Goal: Find specific page/section: Find specific page/section

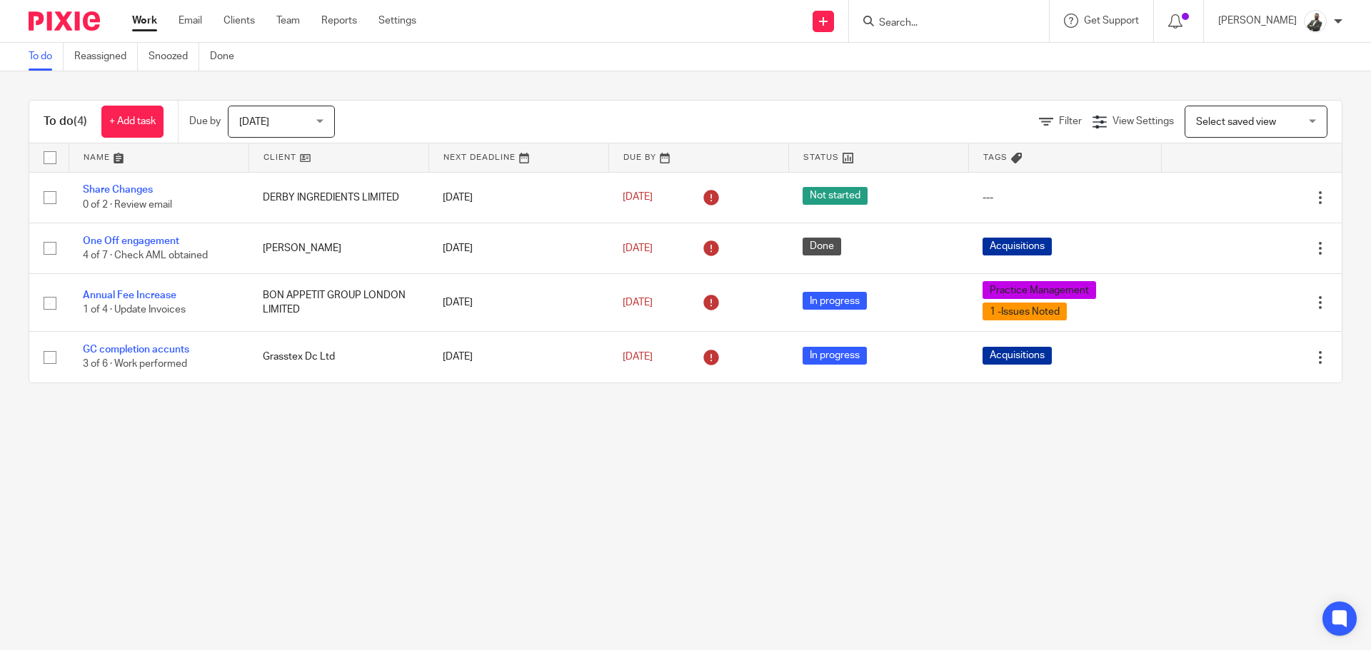
click at [947, 17] on input "Search" at bounding box center [941, 23] width 128 height 13
type input "sinwelt"
click button "submit" at bounding box center [0, 0] width 0 height 0
click at [1043, 72] on link at bounding box center [1008, 61] width 269 height 33
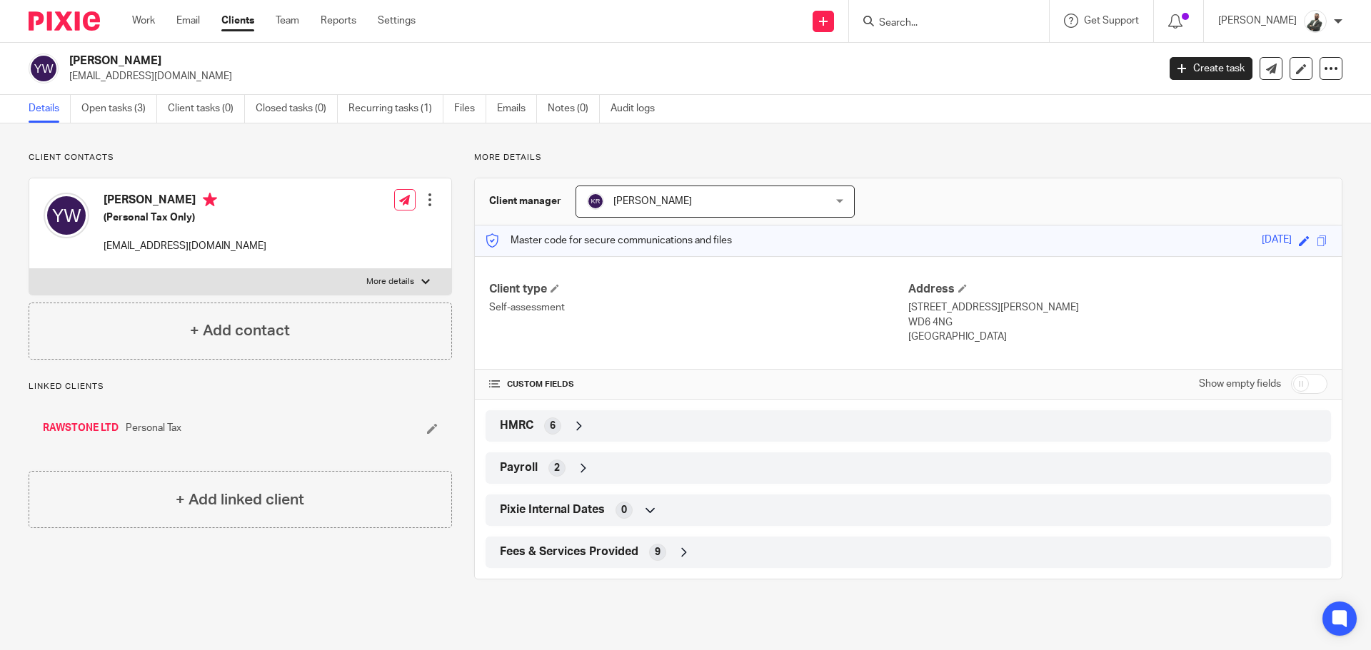
click at [944, 37] on div at bounding box center [949, 21] width 200 height 42
click at [946, 24] on input "Search" at bounding box center [941, 23] width 128 height 13
type input "sinwe"
click at [89, 114] on link "Open tasks (3)" at bounding box center [119, 109] width 76 height 28
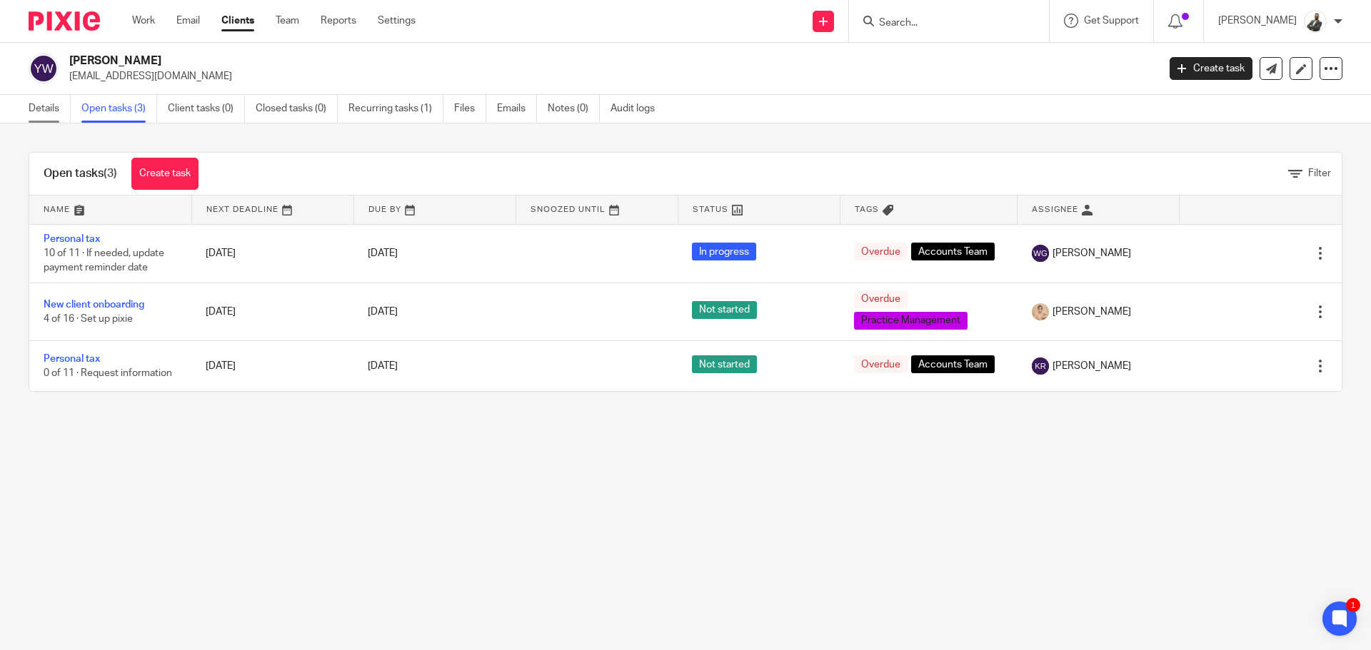
click at [45, 111] on link "Details" at bounding box center [50, 109] width 42 height 28
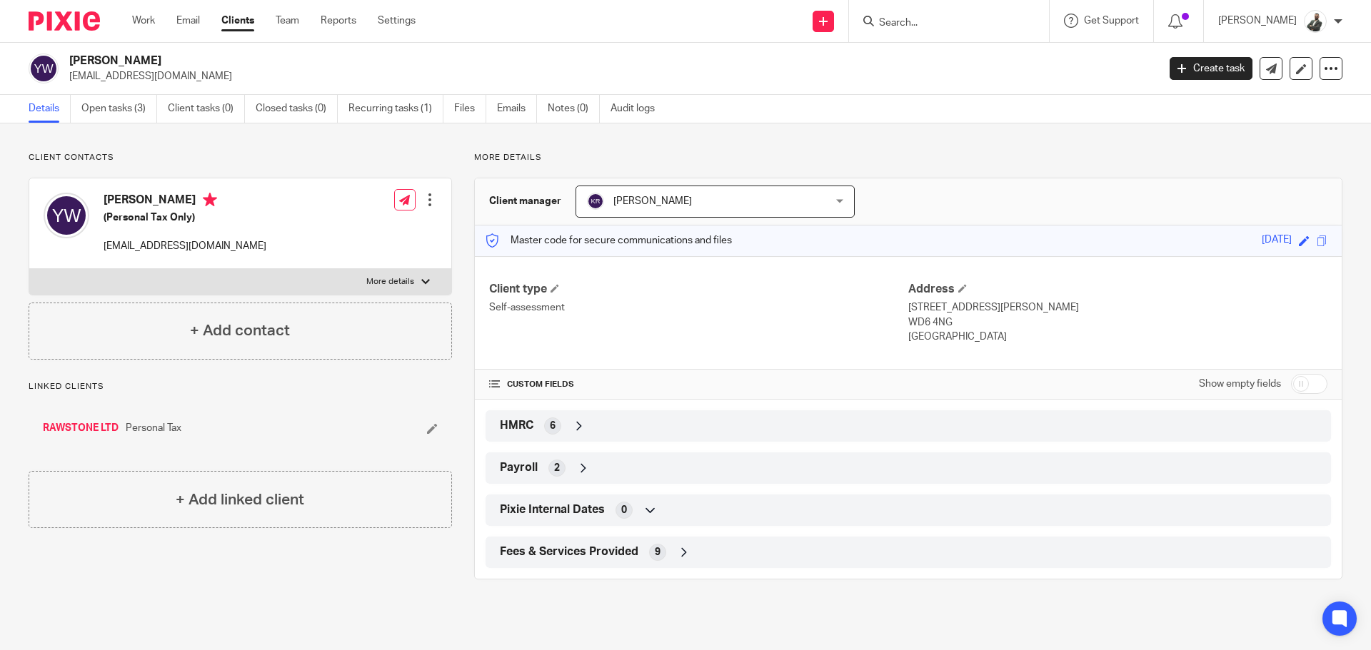
click at [586, 560] on div "Fees & Services Provided 9" at bounding box center [908, 552] width 824 height 24
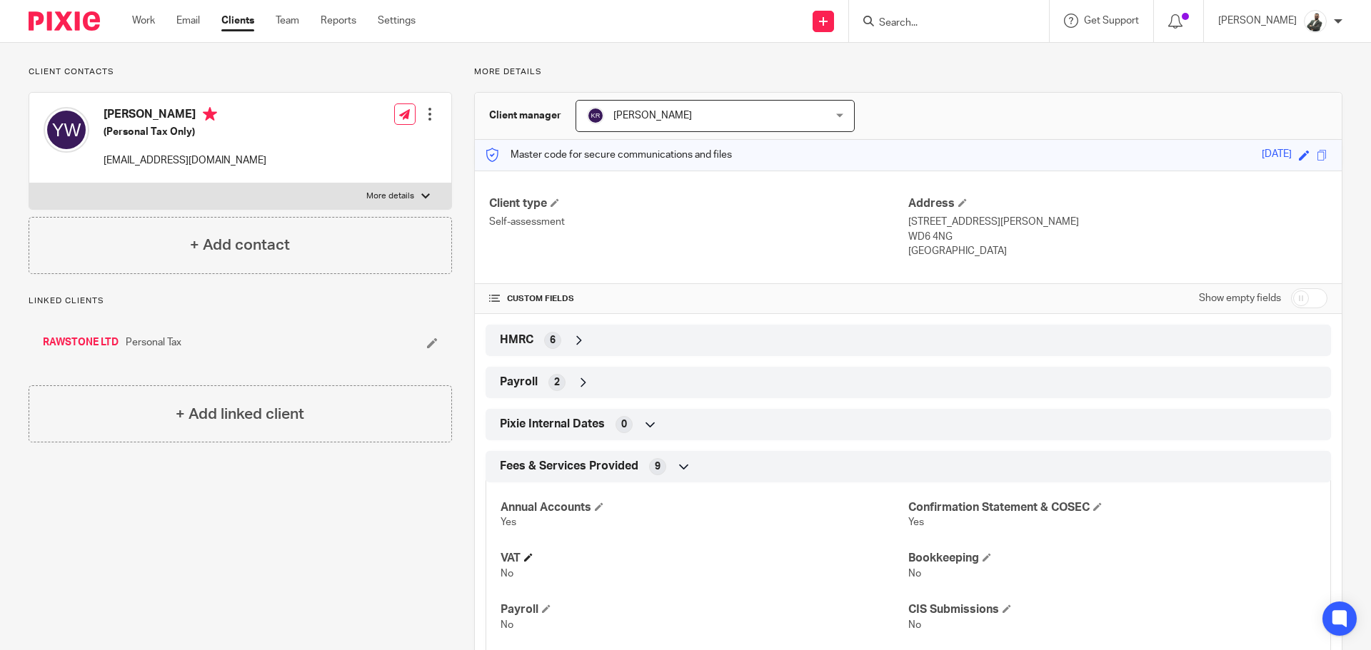
scroll to position [229, 0]
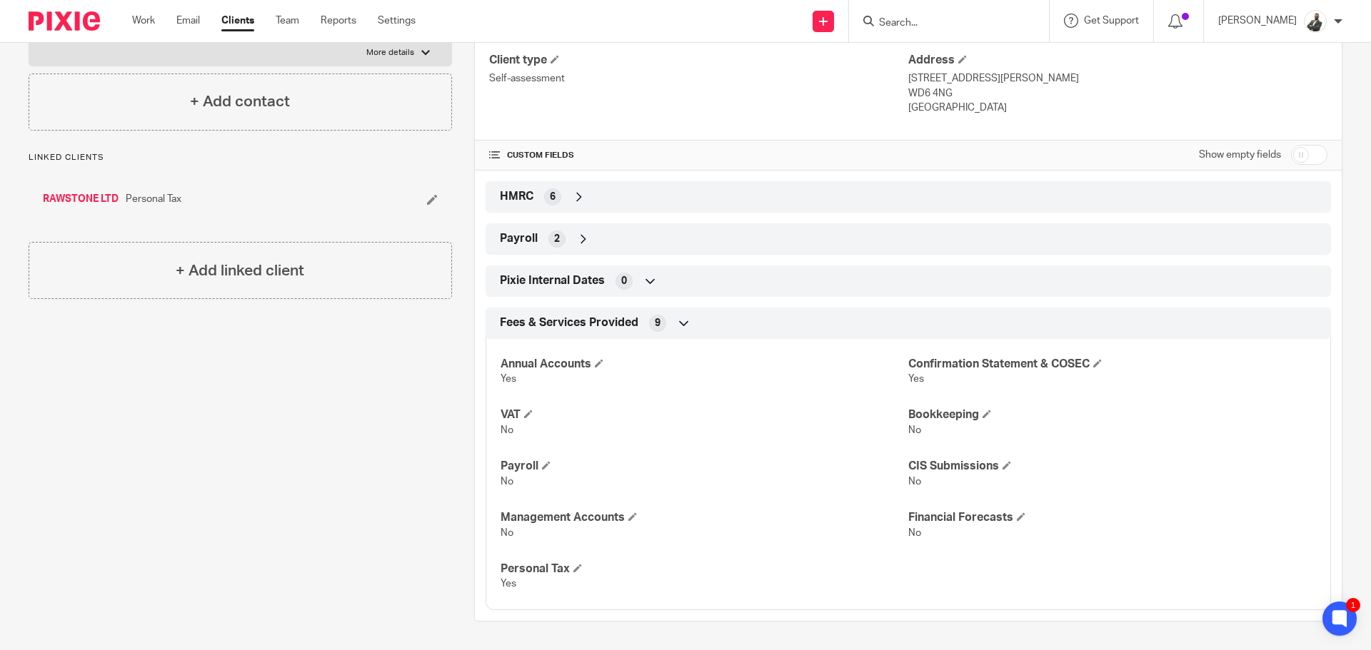
click at [552, 198] on div "6" at bounding box center [552, 196] width 17 height 17
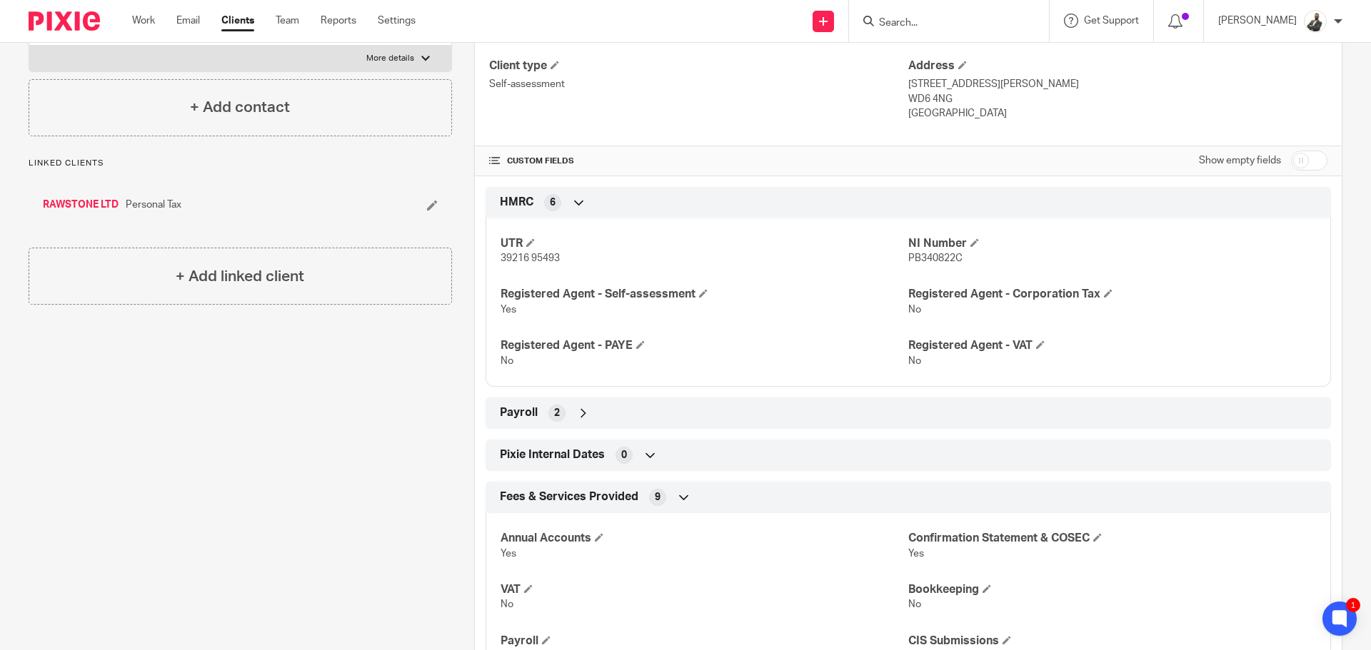
scroll to position [398, 0]
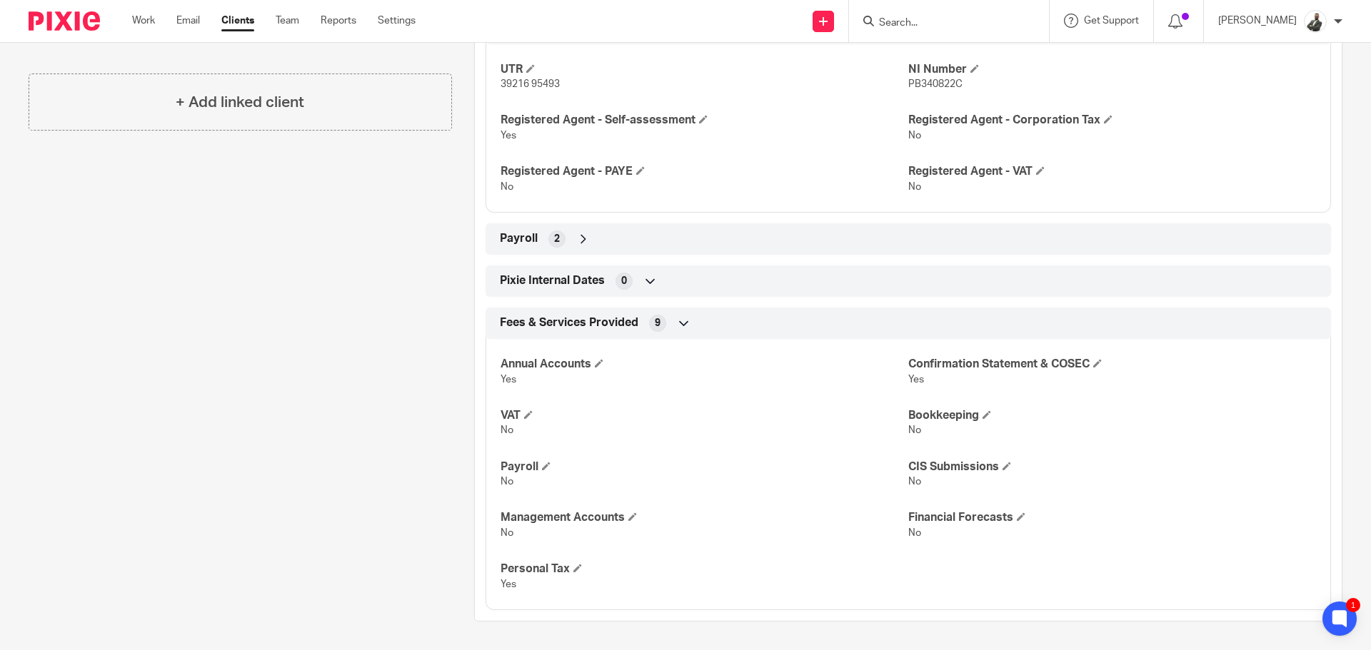
click at [607, 326] on span "Fees & Services Provided" at bounding box center [569, 323] width 138 height 15
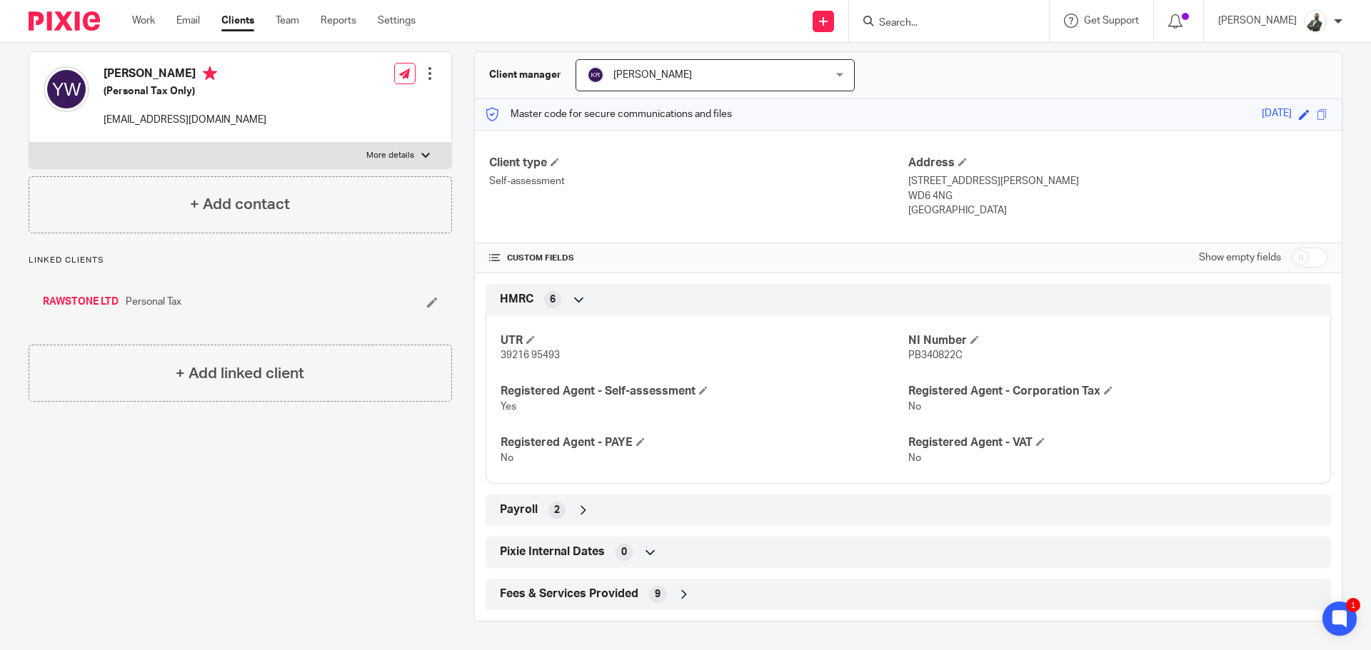
scroll to position [126, 0]
click at [561, 303] on div "HMRC 6" at bounding box center [908, 300] width 824 height 24
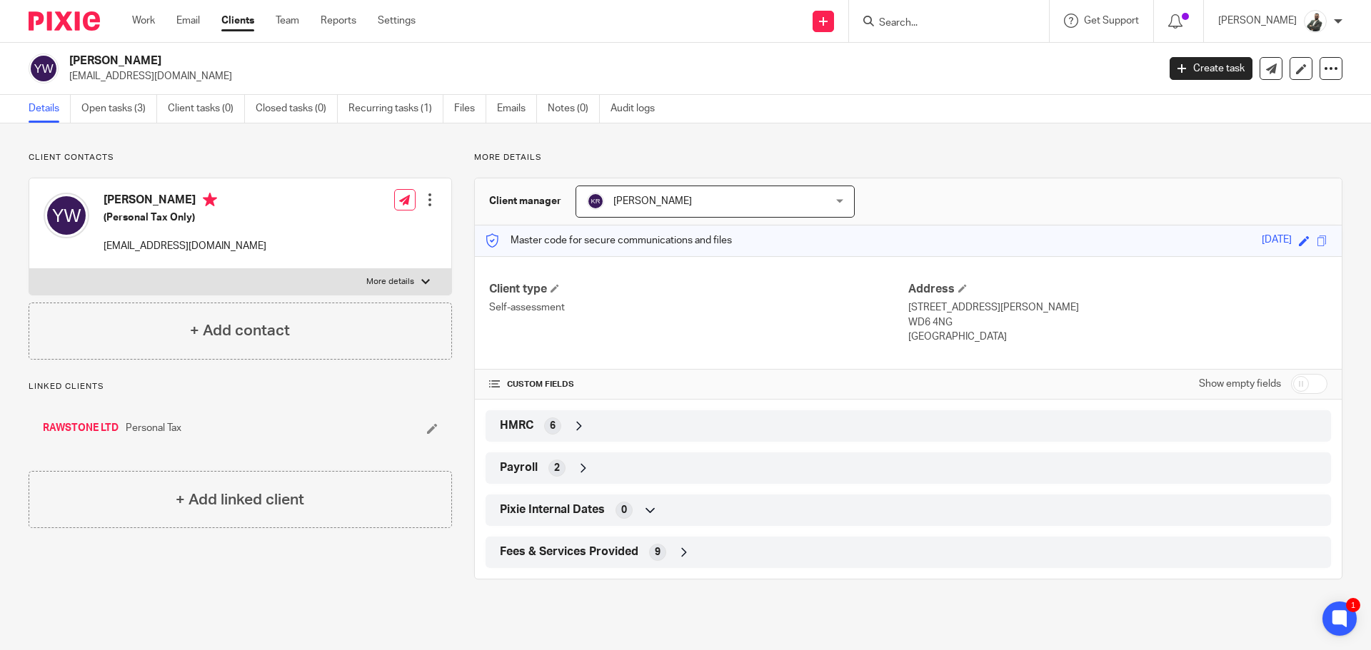
click at [97, 434] on link "RAWSTONE LTD" at bounding box center [81, 428] width 76 height 14
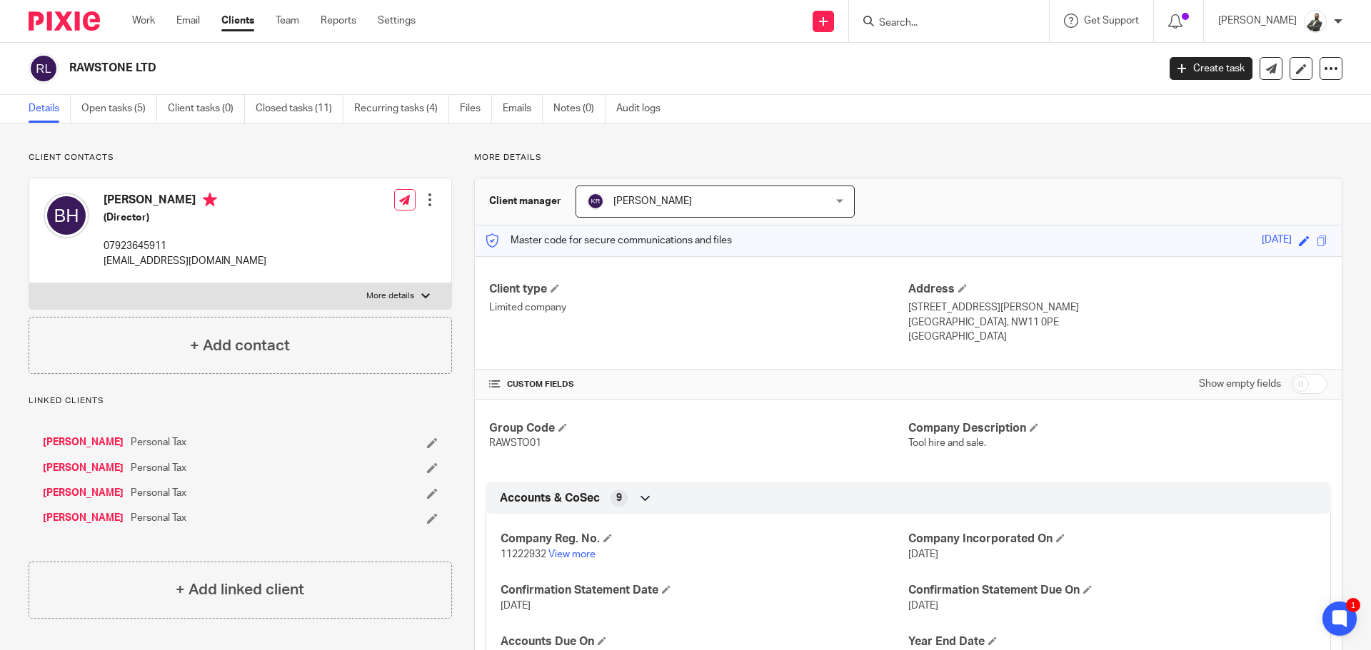
click at [931, 29] on div at bounding box center [949, 21] width 200 height 42
click at [931, 26] on input "Search" at bounding box center [941, 23] width 128 height 13
type input "kwali"
click at [992, 74] on link at bounding box center [962, 61] width 177 height 33
